Goal: Find specific page/section: Find specific page/section

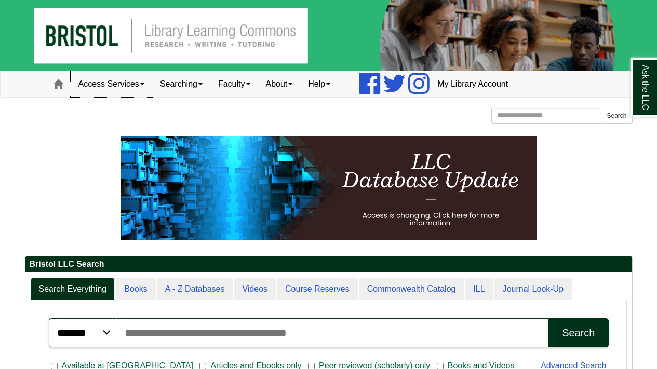
click at [136, 89] on link "Access Services" at bounding box center [112, 84] width 82 height 26
click at [250, 83] on span at bounding box center [248, 84] width 4 height 2
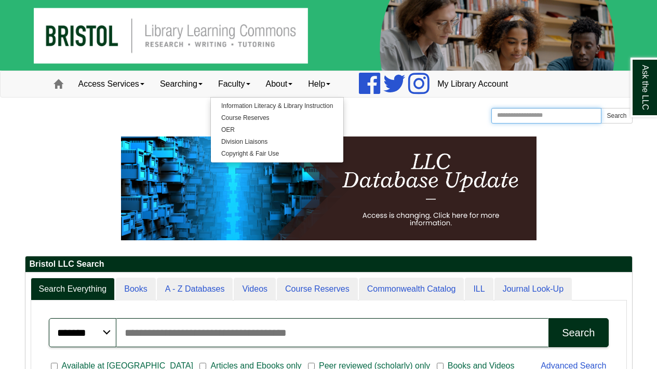
click at [533, 111] on input "Search the Website" at bounding box center [546, 116] width 111 height 16
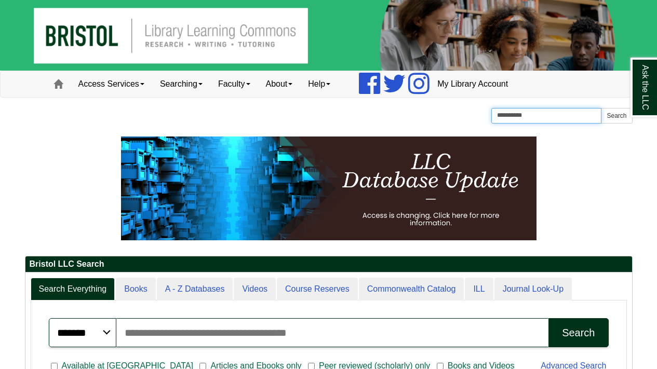
type input "**********"
click at [601, 108] on button "Search" at bounding box center [616, 116] width 31 height 16
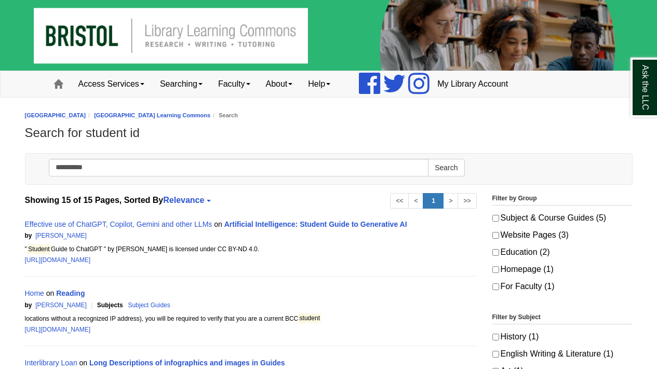
click at [77, 35] on img at bounding box center [328, 35] width 657 height 71
